Goal: Obtain resource: Obtain resource

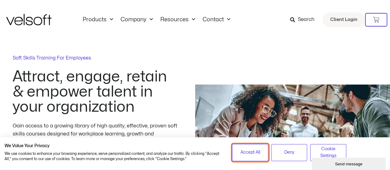
click at [241, 151] on span "Accept All" at bounding box center [250, 152] width 20 height 7
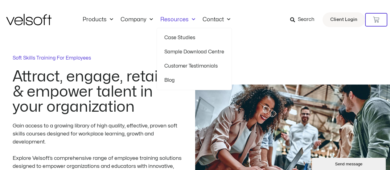
click at [183, 52] on link "Sample Download Centre" at bounding box center [194, 52] width 60 height 14
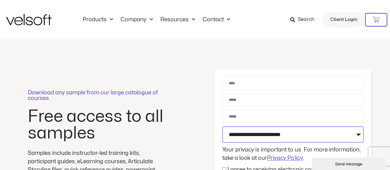
click at [271, 134] on select "**********" at bounding box center [292, 134] width 141 height 16
click at [271, 130] on select "**********" at bounding box center [292, 134] width 141 height 16
